Goal: Use online tool/utility: Utilize a website feature to perform a specific function

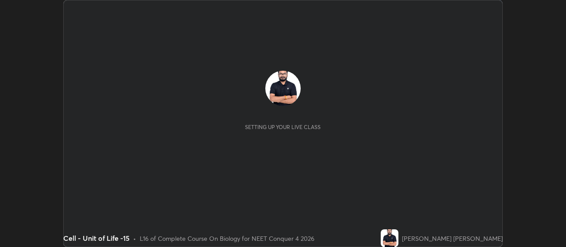
scroll to position [247, 566]
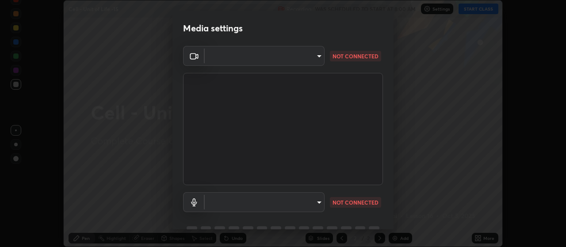
type input "093e4b3e1834545ed60239727e5d63aeb5c134efc7f76484ef683b6715c8e7b6"
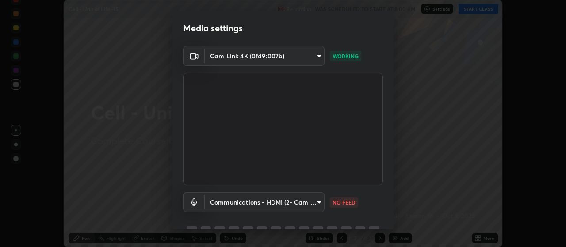
click at [295, 202] on body "Erase all Cell - Unit of Life -15 Recording WAS SCHEDULED TO START AT 8:00 AM S…" at bounding box center [283, 123] width 566 height 247
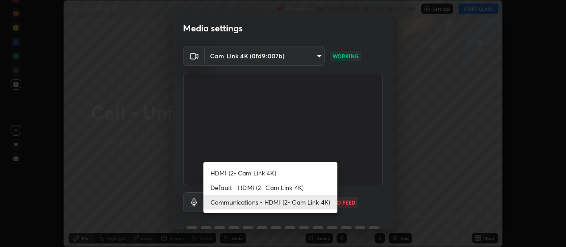
click at [266, 186] on li "Default - HDMI (2- Cam Link 4K)" at bounding box center [271, 188] width 134 height 15
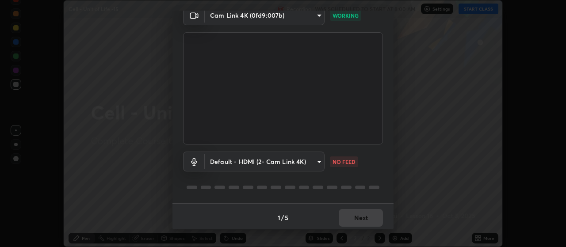
scroll to position [43, 0]
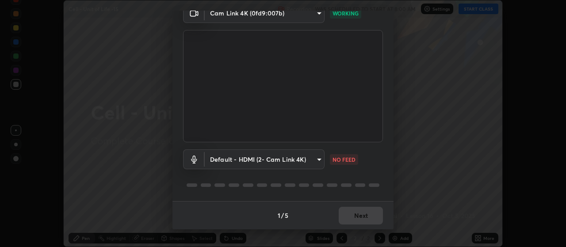
click at [256, 157] on body "Erase all Cell - Unit of Life -15 Recording WAS SCHEDULED TO START AT 8:00 AM S…" at bounding box center [283, 123] width 566 height 247
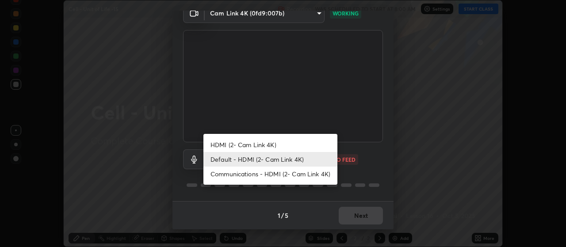
click at [251, 140] on li "HDMI (2- Cam Link 4K)" at bounding box center [271, 145] width 134 height 15
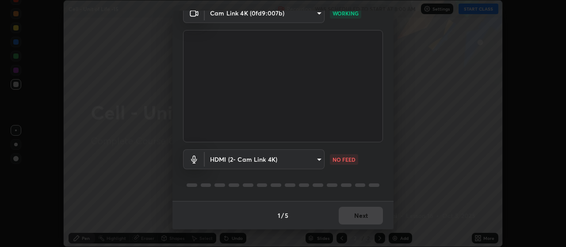
click at [263, 159] on body "Erase all Cell - Unit of Life -15 Recording WAS SCHEDULED TO START AT 8:00 AM S…" at bounding box center [283, 123] width 566 height 247
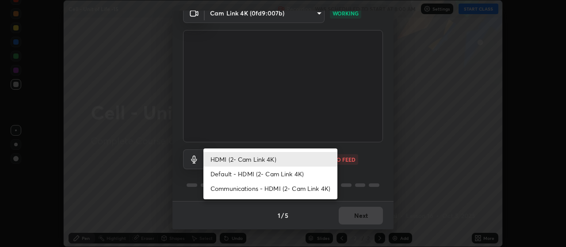
click at [260, 174] on li "Default - HDMI (2- Cam Link 4K)" at bounding box center [271, 174] width 134 height 15
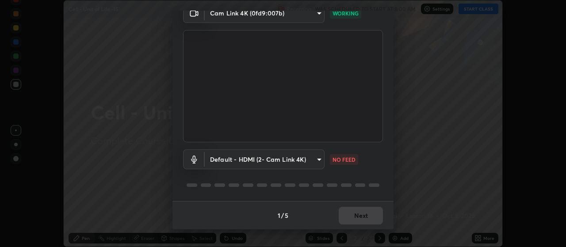
click at [268, 158] on body "Erase all Cell - Unit of Life -15 Recording WAS SCHEDULED TO START AT 8:00 AM S…" at bounding box center [283, 123] width 566 height 247
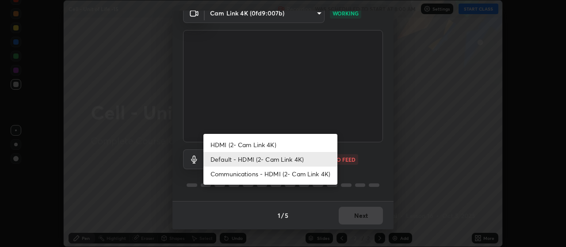
click at [262, 172] on li "Communications - HDMI (2- Cam Link 4K)" at bounding box center [271, 174] width 134 height 15
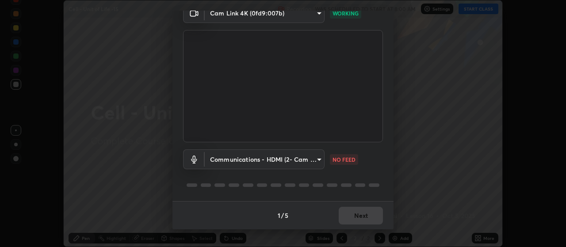
click at [290, 162] on body "Erase all Cell - Unit of Life -15 Recording WAS SCHEDULED TO START AT 8:00 AM S…" at bounding box center [283, 123] width 566 height 247
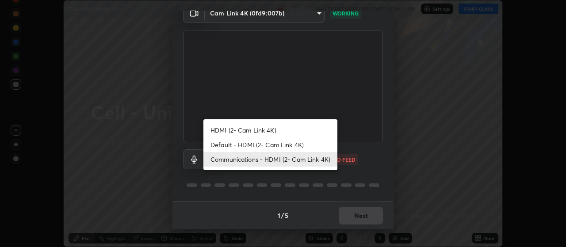
click at [275, 143] on li "Default - HDMI (2- Cam Link 4K)" at bounding box center [271, 145] width 134 height 15
type input "default"
